Goal: Information Seeking & Learning: Find specific page/section

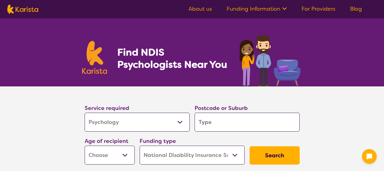
select select "Psychology"
select select "NDIS"
select select "Psychology"
select select "NDIS"
click at [250, 121] on input "search" at bounding box center [246, 122] width 105 height 19
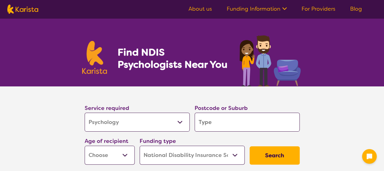
type input "2"
type input "22"
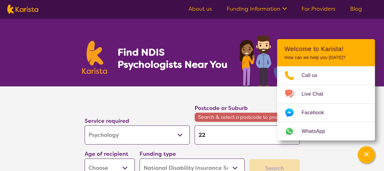
type input "226"
type input "2261"
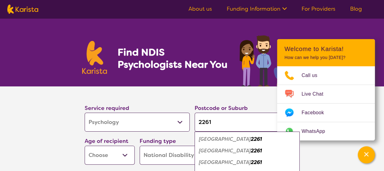
type input "2261"
click at [251, 139] on em "2261" at bounding box center [256, 139] width 11 height 6
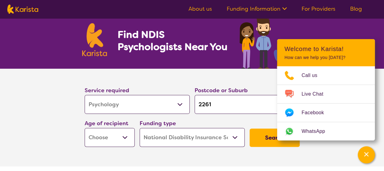
scroll to position [31, 0]
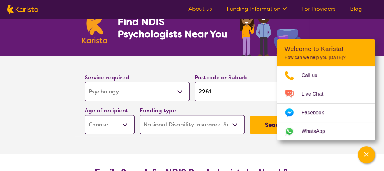
click at [237, 125] on select "Home Care Package (HCP) National Disability Insurance Scheme (NDIS) I don't know" at bounding box center [191, 124] width 105 height 19
select select "HCP"
click at [139, 115] on select "Home Care Package (HCP) National Disability Insurance Scheme (NDIS) I don't know" at bounding box center [191, 124] width 105 height 19
select select "HCP"
click at [123, 125] on select "Early Childhood - 0 to 9 Child - 10 to 11 Adolescent - 12 to 17 Adult - 18 to 6…" at bounding box center [110, 124] width 50 height 19
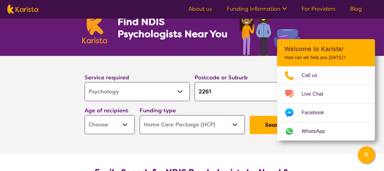
select select "CH"
click at [85, 115] on select "Early Childhood - 0 to 9 Child - 10 to 11 Adolescent - 12 to 17 Adult - 18 to 6…" at bounding box center [110, 124] width 50 height 19
select select "CH"
click at [129, 122] on select "Early Childhood - 0 to 9 Child - 10 to 11 Adolescent - 12 to 17 Adult - 18 to 6…" at bounding box center [110, 124] width 50 height 19
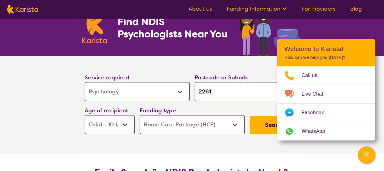
click at [63, 131] on section "Service required Allied Health Assistant Assessment ([MEDICAL_DATA] or [MEDICAL…" at bounding box center [192, 105] width 384 height 98
click at [258, 127] on button "Search" at bounding box center [274, 125] width 50 height 18
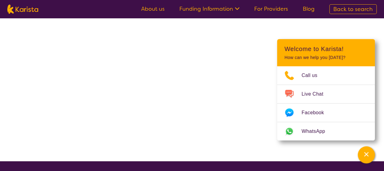
select select "Psychology"
select select "CH"
select select "HCP"
